Goal: Task Accomplishment & Management: Manage account settings

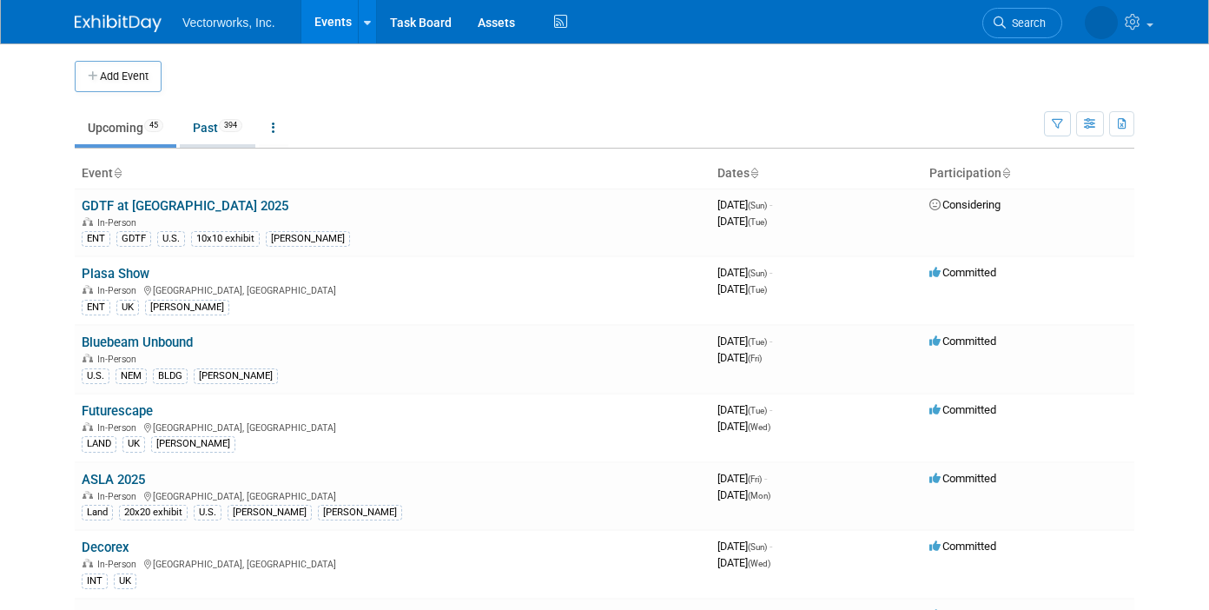
click at [210, 125] on link "Past 394" at bounding box center [218, 127] width 76 height 33
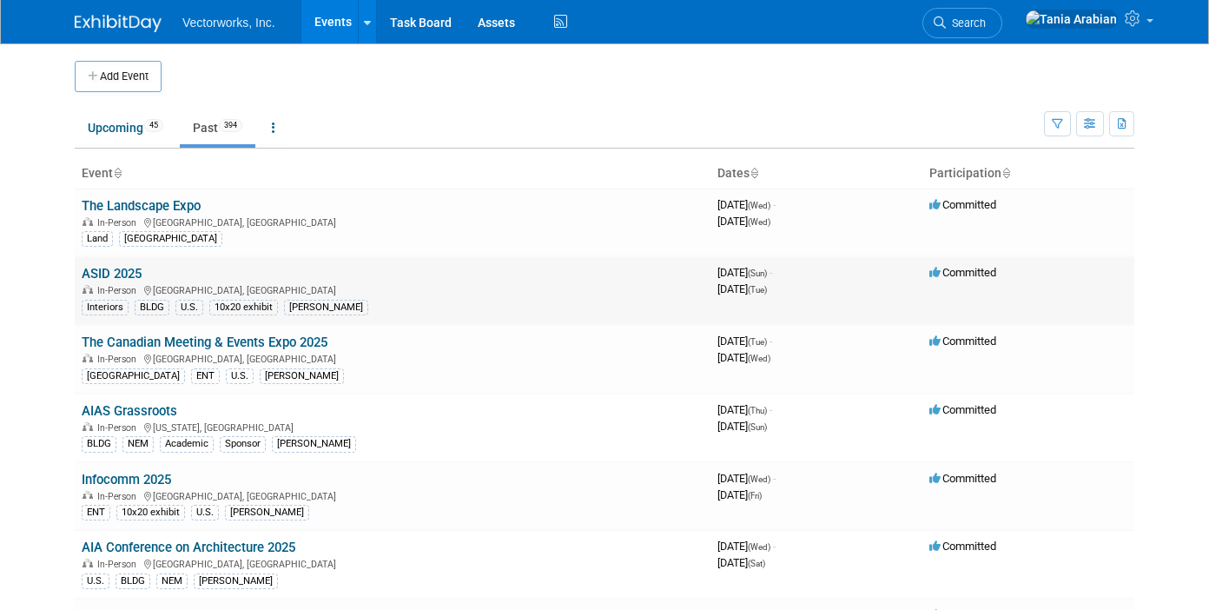
click at [122, 271] on link "ASID 2025" at bounding box center [112, 274] width 60 height 16
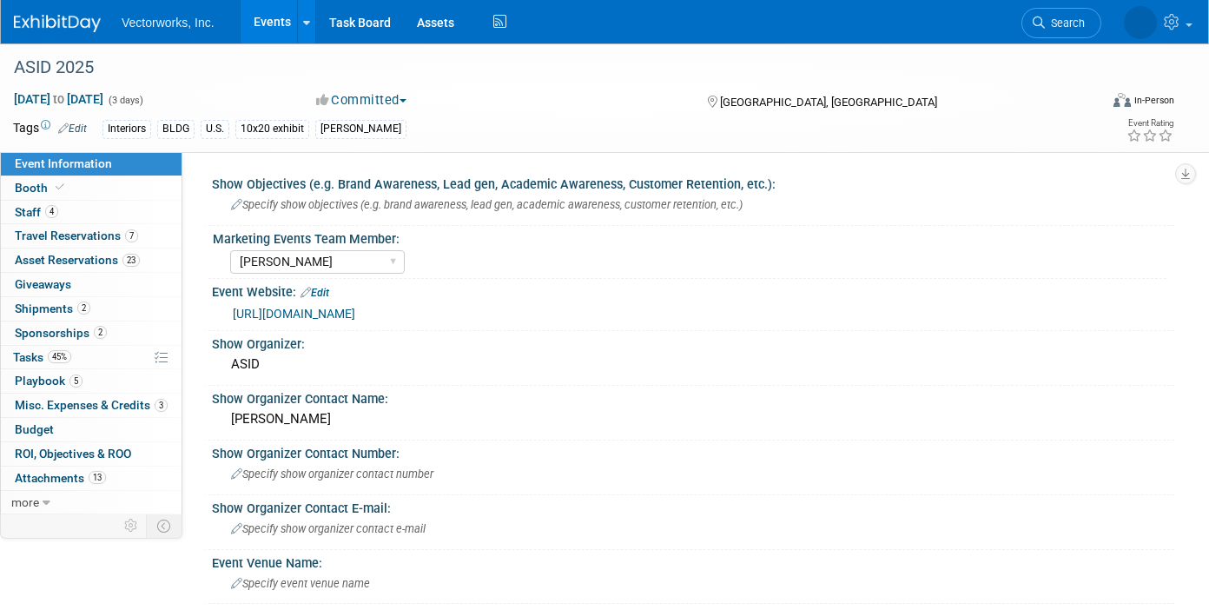
select select "Sarah Rose Angley"
click at [290, 18] on link "Events" at bounding box center [272, 21] width 63 height 43
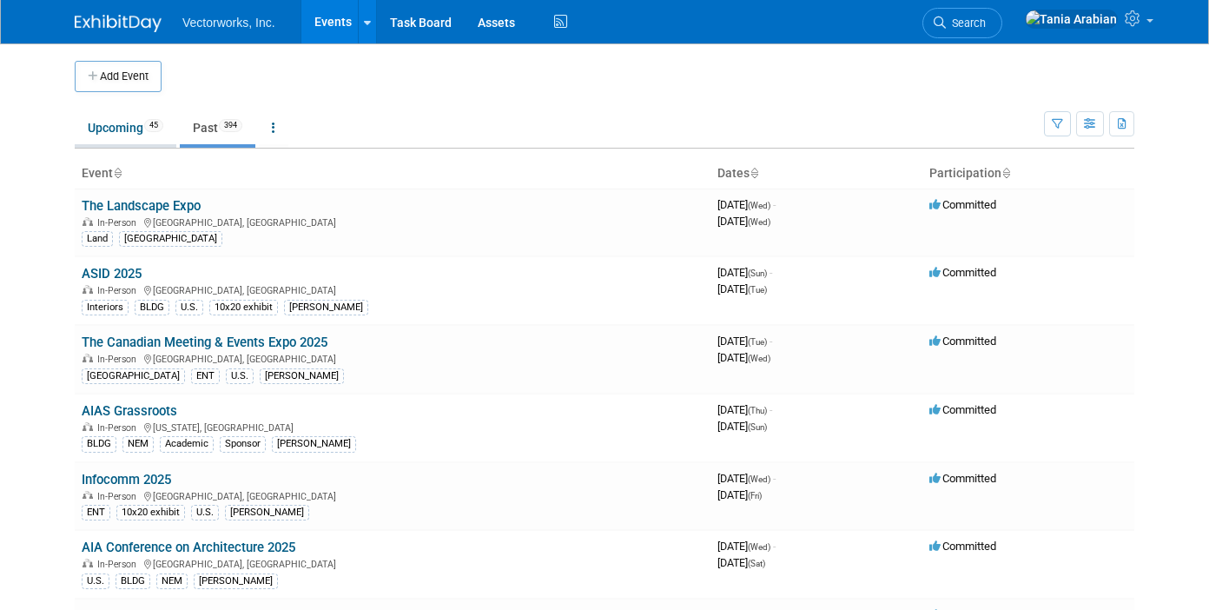
click at [116, 130] on link "Upcoming 45" at bounding box center [126, 127] width 102 height 33
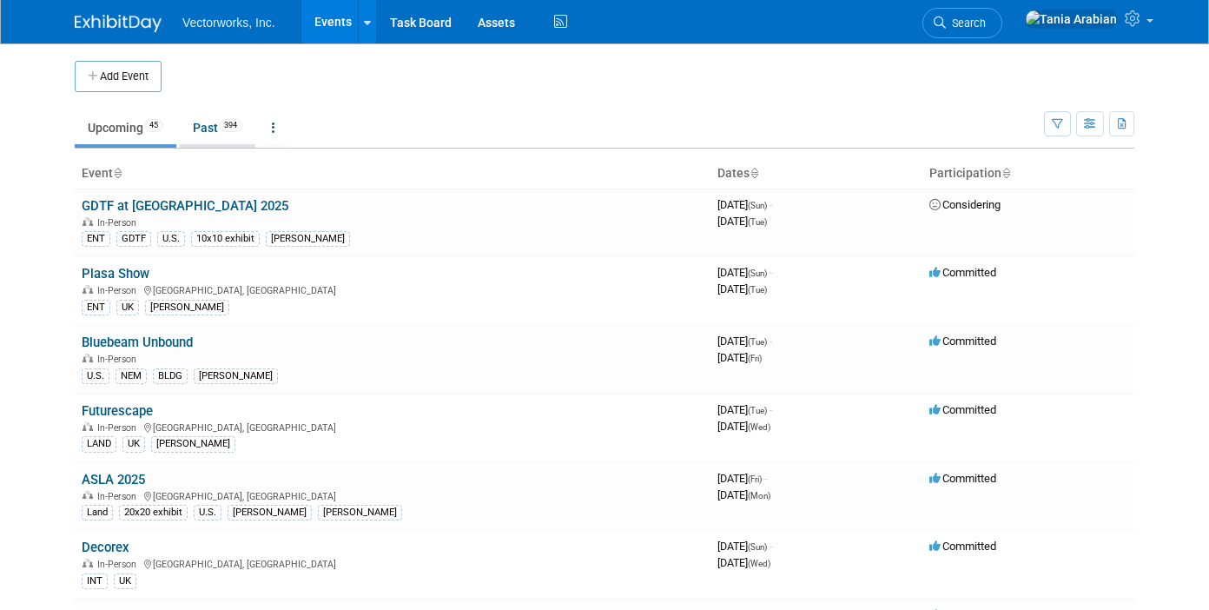
click at [209, 125] on link "Past 394" at bounding box center [218, 127] width 76 height 33
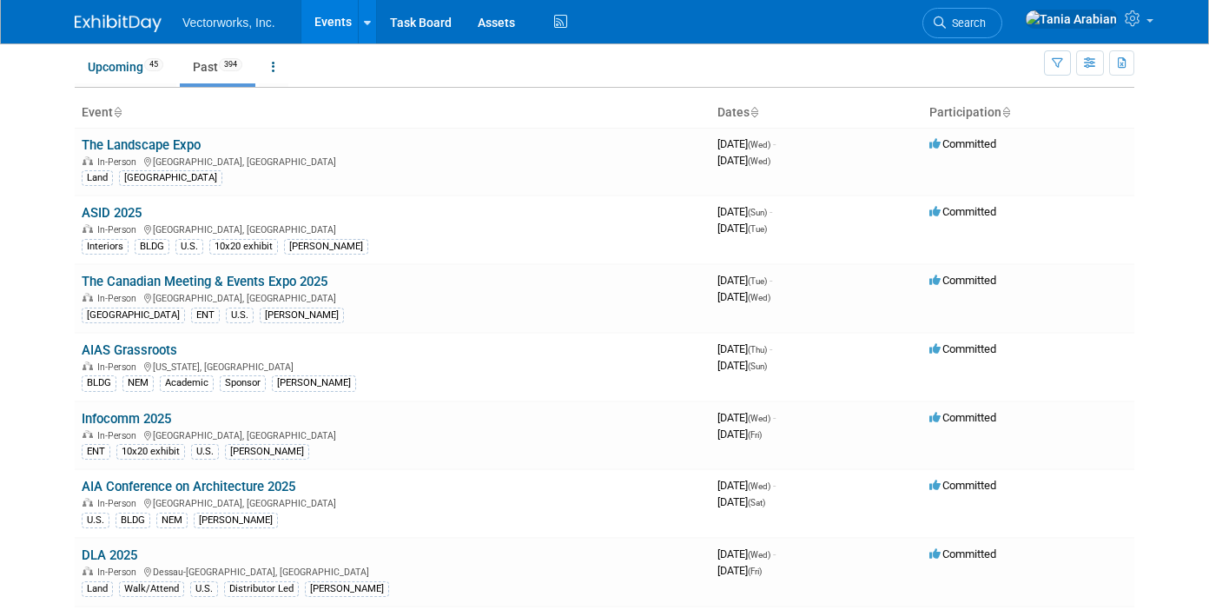
scroll to position [64, 0]
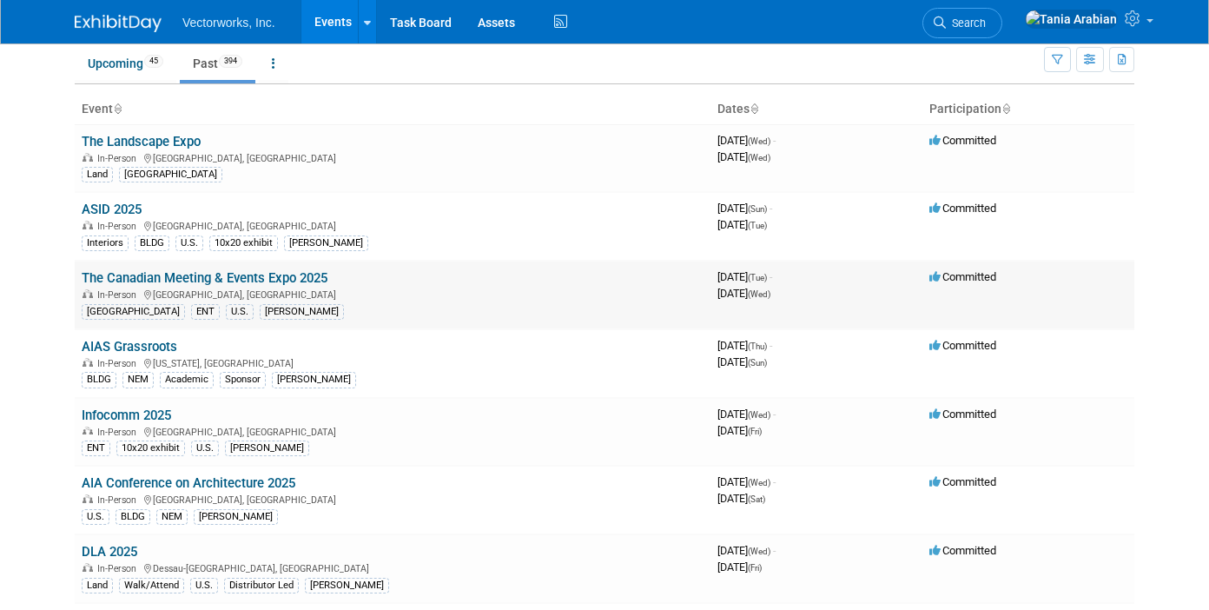
click at [274, 301] on div "CANADA ENT U.S. Sarah" at bounding box center [393, 310] width 622 height 18
click at [274, 282] on link "The Canadian Meeting & Events Expo 2025" at bounding box center [205, 278] width 246 height 16
click at [239, 281] on link "The Canadian Meeting & Events Expo 2025" at bounding box center [205, 278] width 246 height 16
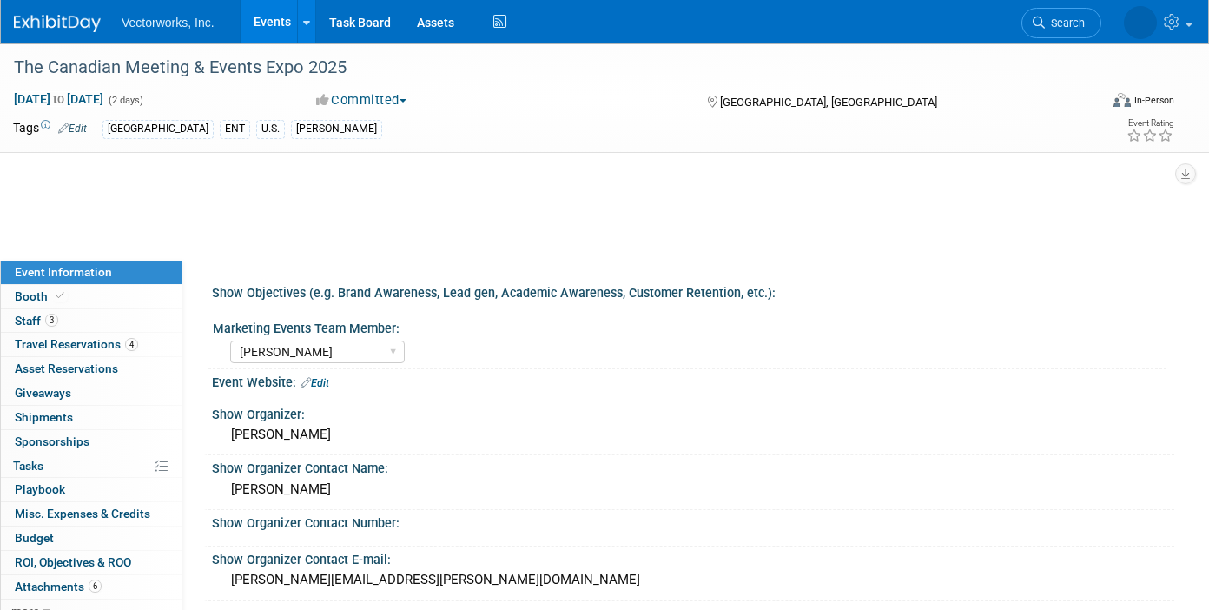
select select "[PERSON_NAME]"
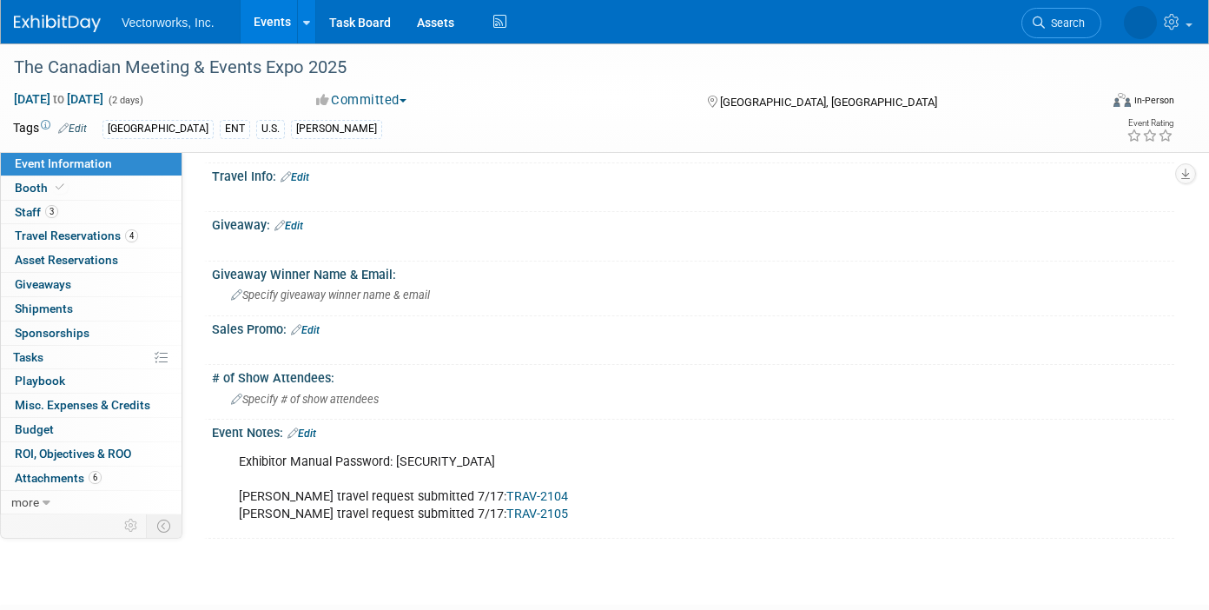
scroll to position [879, 0]
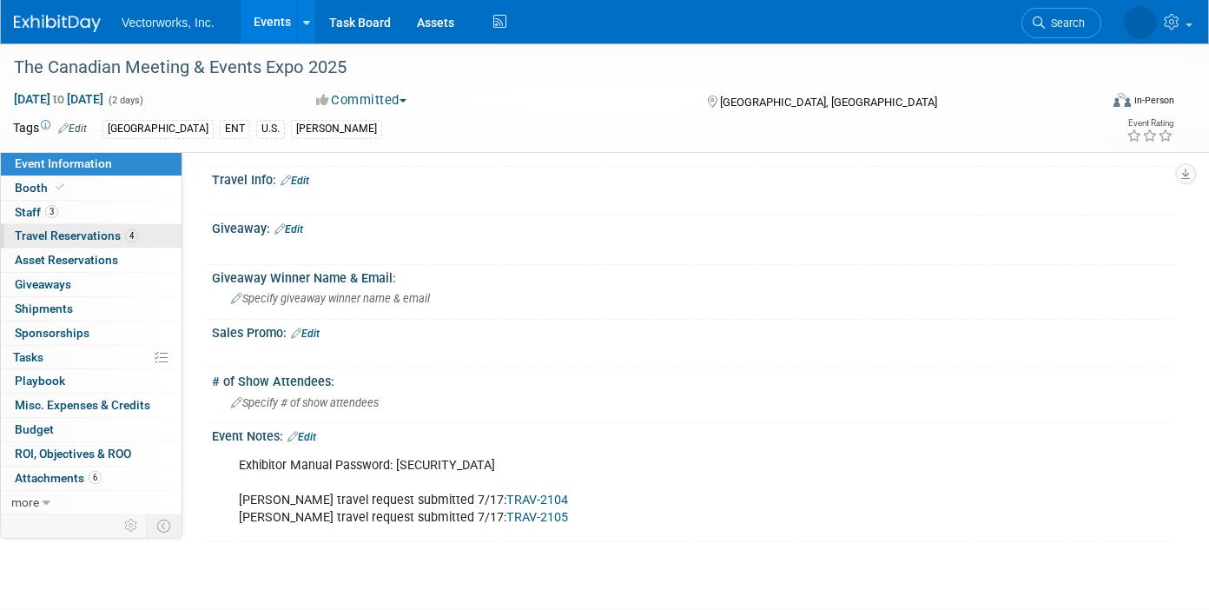
click at [56, 237] on span "Travel Reservations 4" at bounding box center [76, 235] width 123 height 14
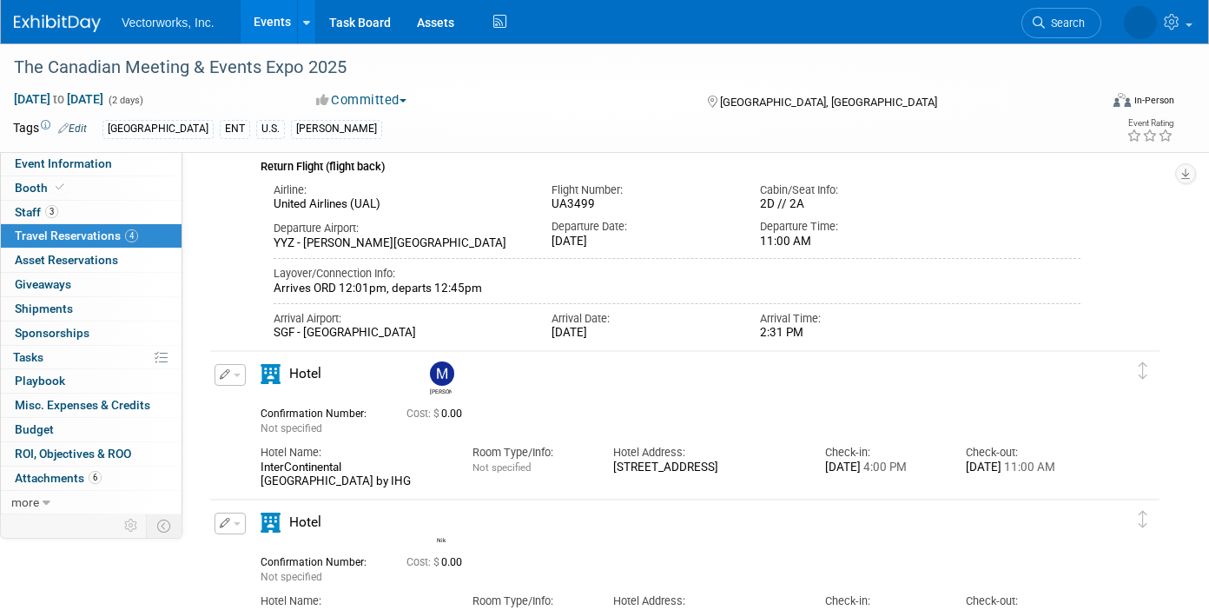
scroll to position [340, 0]
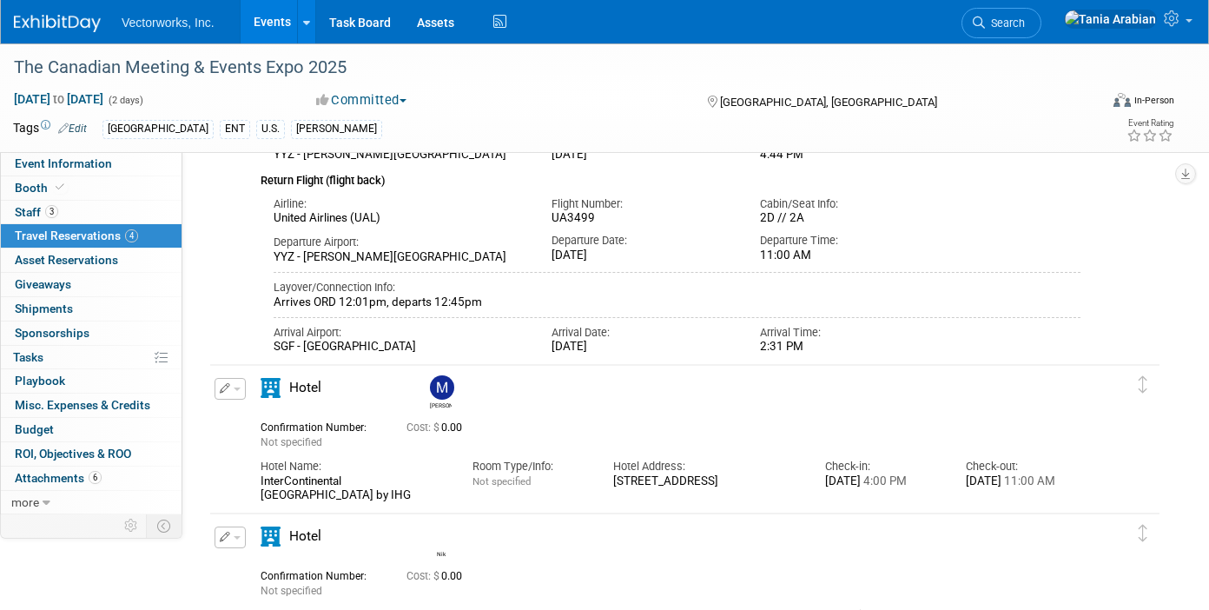
click at [277, 25] on link "Events" at bounding box center [272, 21] width 63 height 43
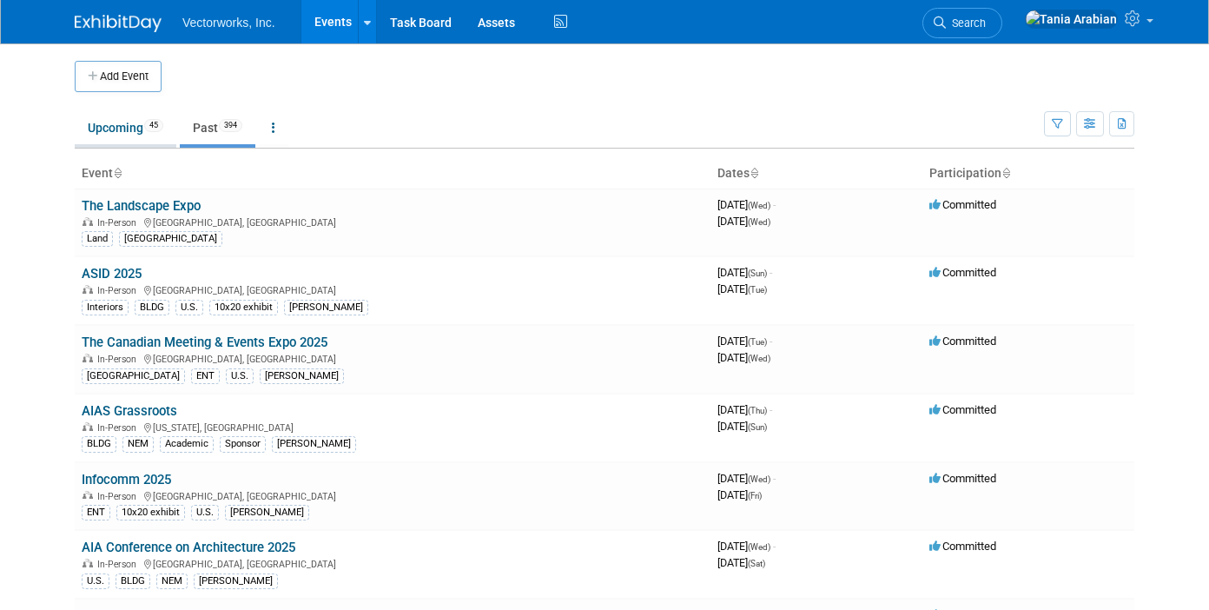
click at [124, 127] on link "Upcoming 45" at bounding box center [126, 127] width 102 height 33
click at [113, 274] on link "ASID 2025" at bounding box center [112, 274] width 60 height 16
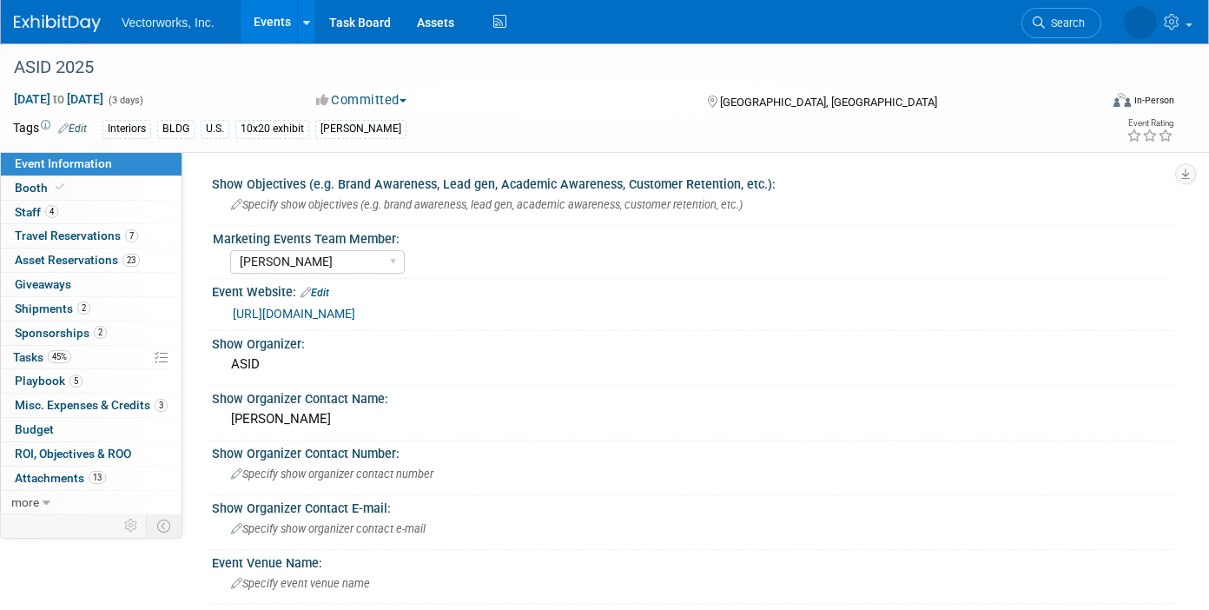
select select "[PERSON_NAME]"
click at [36, 329] on span "Sponsorships 2" at bounding box center [61, 333] width 92 height 14
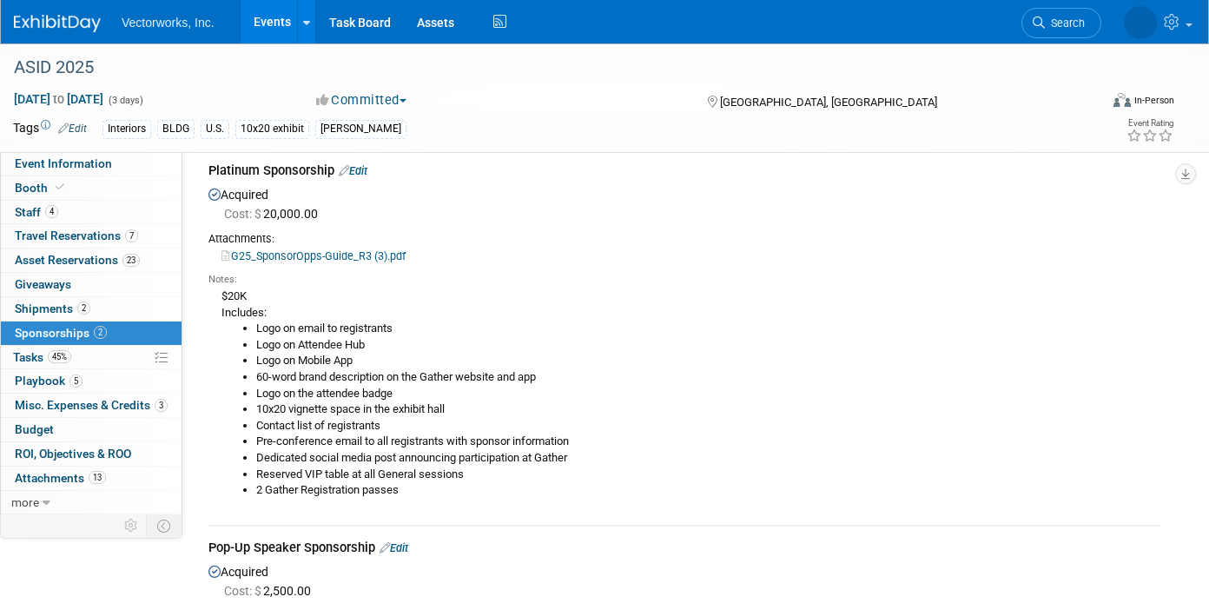
scroll to position [69, 0]
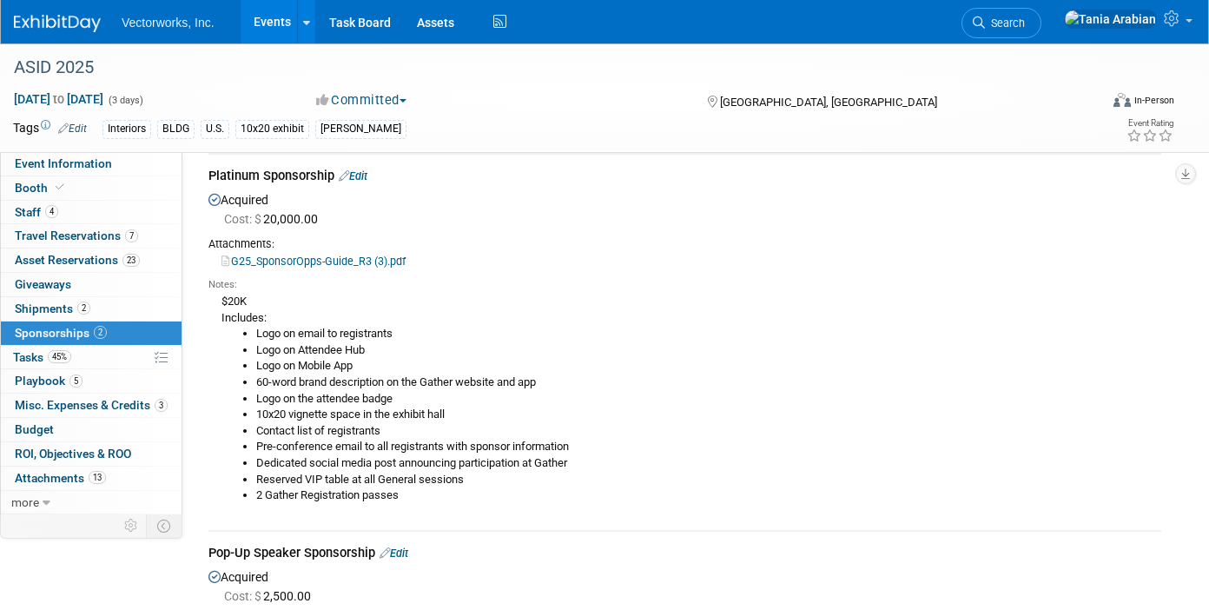
click at [612, 360] on li "Logo on Mobile App" at bounding box center [708, 366] width 905 height 17
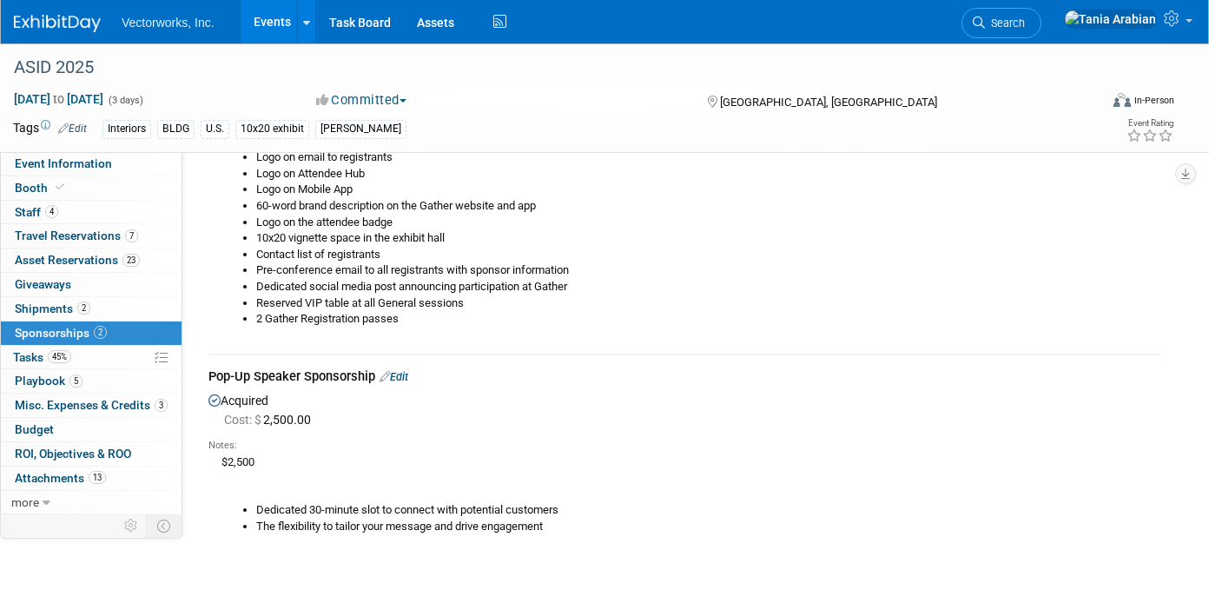
scroll to position [269, 0]
